Goal: Task Accomplishment & Management: Use online tool/utility

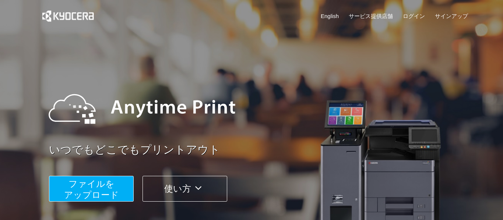
click at [122, 186] on button "ファイルを ​​アップロード" at bounding box center [91, 189] width 85 height 26
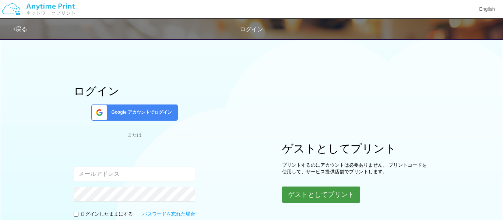
click at [308, 196] on button "ゲストとしてプリント" at bounding box center [321, 195] width 78 height 16
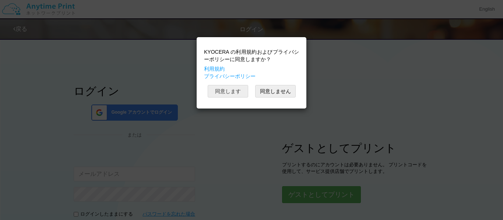
click at [226, 90] on button "同意します" at bounding box center [228, 91] width 41 height 13
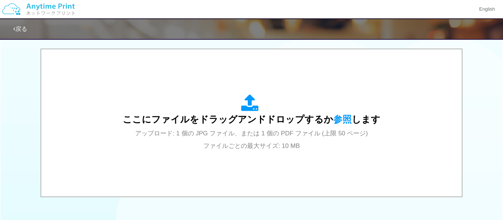
scroll to position [230, 0]
click at [213, 145] on span "アップロード: 1 個の JPG ファイル、または 1 個の PDF ファイル (上限 50 ページ) ファイルごとの最大サイズ: 10 MB" at bounding box center [251, 141] width 233 height 20
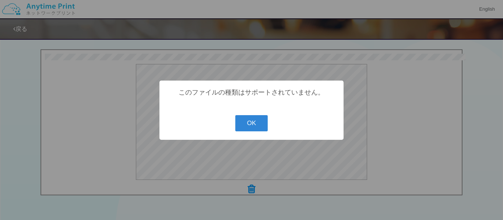
click at [261, 120] on button "OK" at bounding box center [251, 123] width 33 height 16
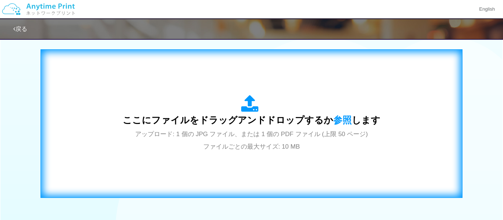
click at [238, 118] on span "ここにファイルをドラッグアンドドロップするか 参照 します" at bounding box center [252, 120] width 258 height 10
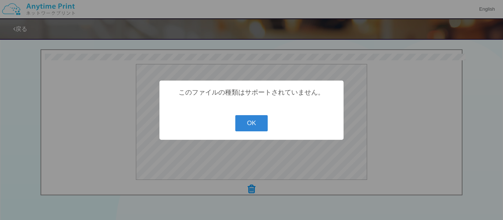
click at [259, 128] on button "OK" at bounding box center [251, 123] width 33 height 16
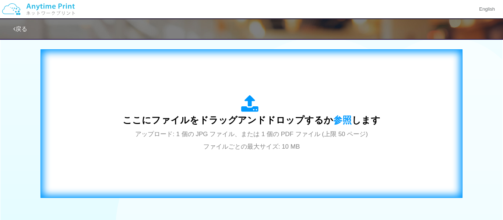
click at [270, 165] on div "ここにファイルをドラッグアンドドロップするか 参照 します アップロード: 1 個の JPG ファイル、または 1 個の PDF ファイル (上限 50 ペー…" at bounding box center [251, 123] width 407 height 133
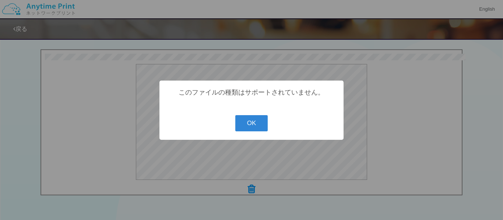
click at [263, 119] on button "OK" at bounding box center [251, 123] width 33 height 16
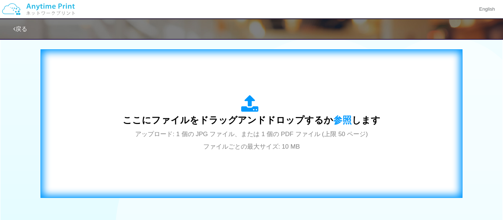
click at [260, 116] on span "ここにファイルをドラッグアンドドロップするか 参照 します" at bounding box center [252, 120] width 258 height 10
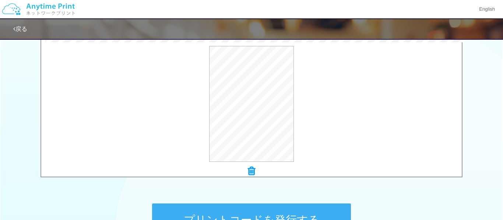
scroll to position [245, 0]
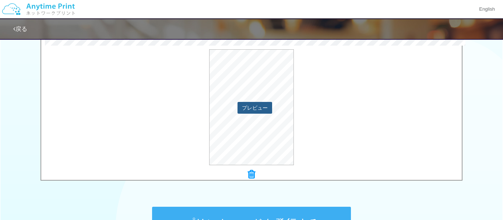
click at [248, 108] on button "プレビュー" at bounding box center [255, 108] width 35 height 12
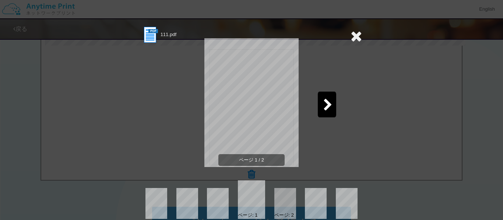
click at [323, 104] on div at bounding box center [327, 105] width 18 height 26
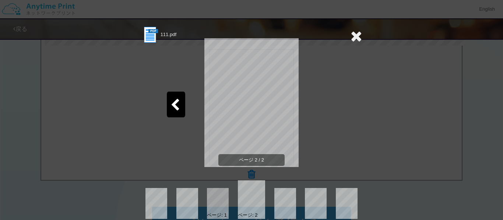
click at [178, 108] on icon at bounding box center [175, 105] width 9 height 13
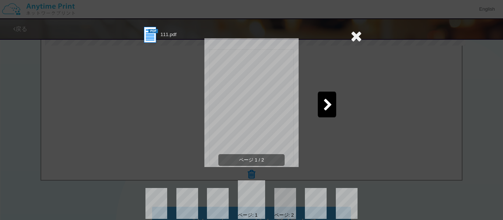
click at [329, 112] on div at bounding box center [327, 105] width 18 height 26
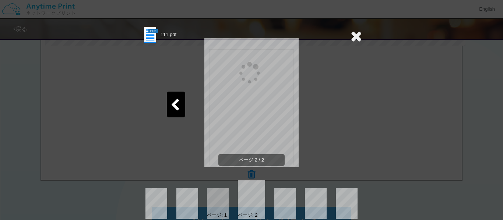
click at [176, 108] on icon at bounding box center [175, 105] width 9 height 13
click at [173, 108] on icon at bounding box center [175, 105] width 9 height 13
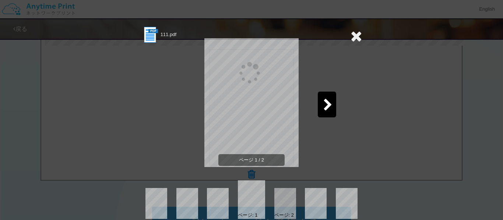
click at [354, 39] on icon at bounding box center [356, 36] width 11 height 15
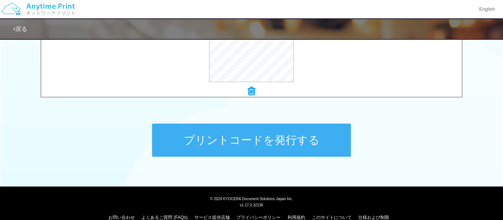
scroll to position [329, 0]
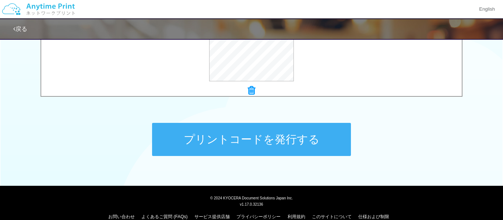
click at [182, 143] on button "プリントコードを発行する" at bounding box center [251, 139] width 199 height 33
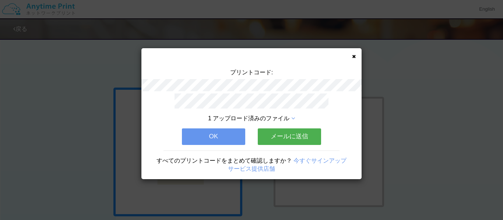
click at [350, 65] on div "プリントコード: 1 アップロード済みのファイル OK メールに送信 すべてのプリントコードをまとめて確認しますか？ 今すぐサインアップ サービス提供店舗" at bounding box center [252, 113] width 220 height 131
click at [355, 57] on icon at bounding box center [354, 56] width 4 height 5
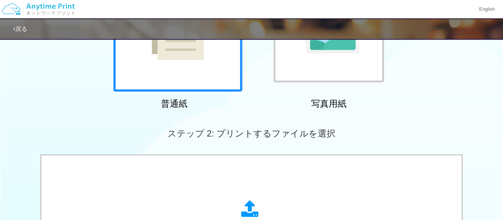
scroll to position [127, 0]
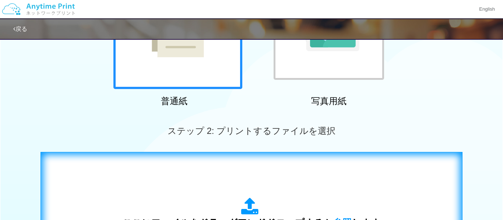
click at [242, 204] on icon at bounding box center [251, 207] width 21 height 18
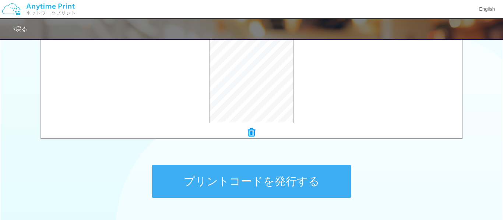
scroll to position [290, 0]
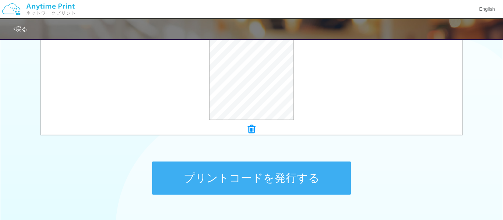
click at [329, 182] on button "プリントコードを発行する" at bounding box center [251, 178] width 199 height 33
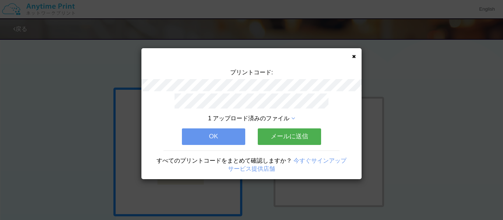
click at [219, 141] on button "OK" at bounding box center [213, 137] width 63 height 16
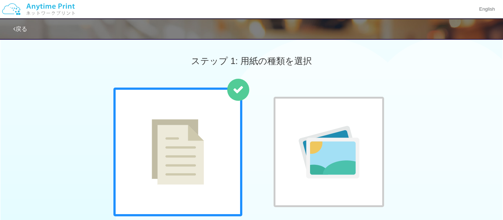
click at [291, 126] on div at bounding box center [329, 152] width 111 height 111
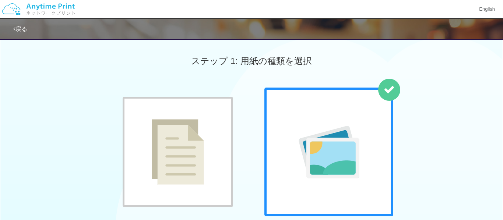
click at [214, 138] on div at bounding box center [178, 152] width 111 height 111
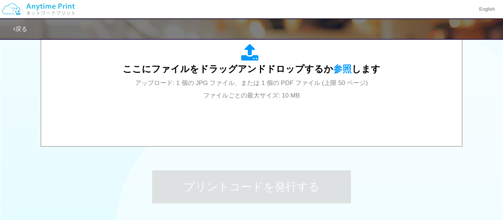
scroll to position [291, 0]
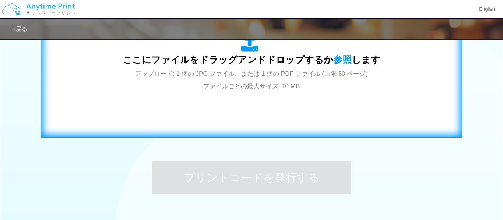
click at [318, 102] on div "ここにファイルをドラッグアンドドロップするか 参照 します アップロード: 1 個の JPG ファイル、または 1 個の PDF ファイル (上限 50 ペー…" at bounding box center [251, 63] width 407 height 133
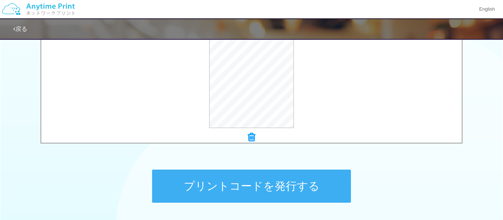
scroll to position [281, 0]
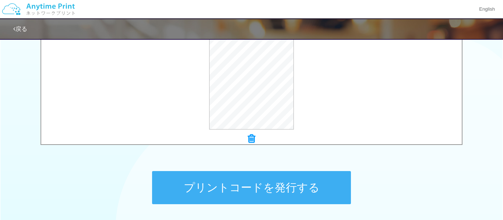
click at [335, 188] on button "プリントコードを発行する" at bounding box center [251, 187] width 199 height 33
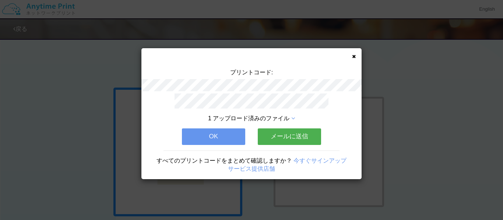
click at [238, 138] on button "OK" at bounding box center [213, 137] width 63 height 16
